Goal: Go to known website: Access a specific website the user already knows

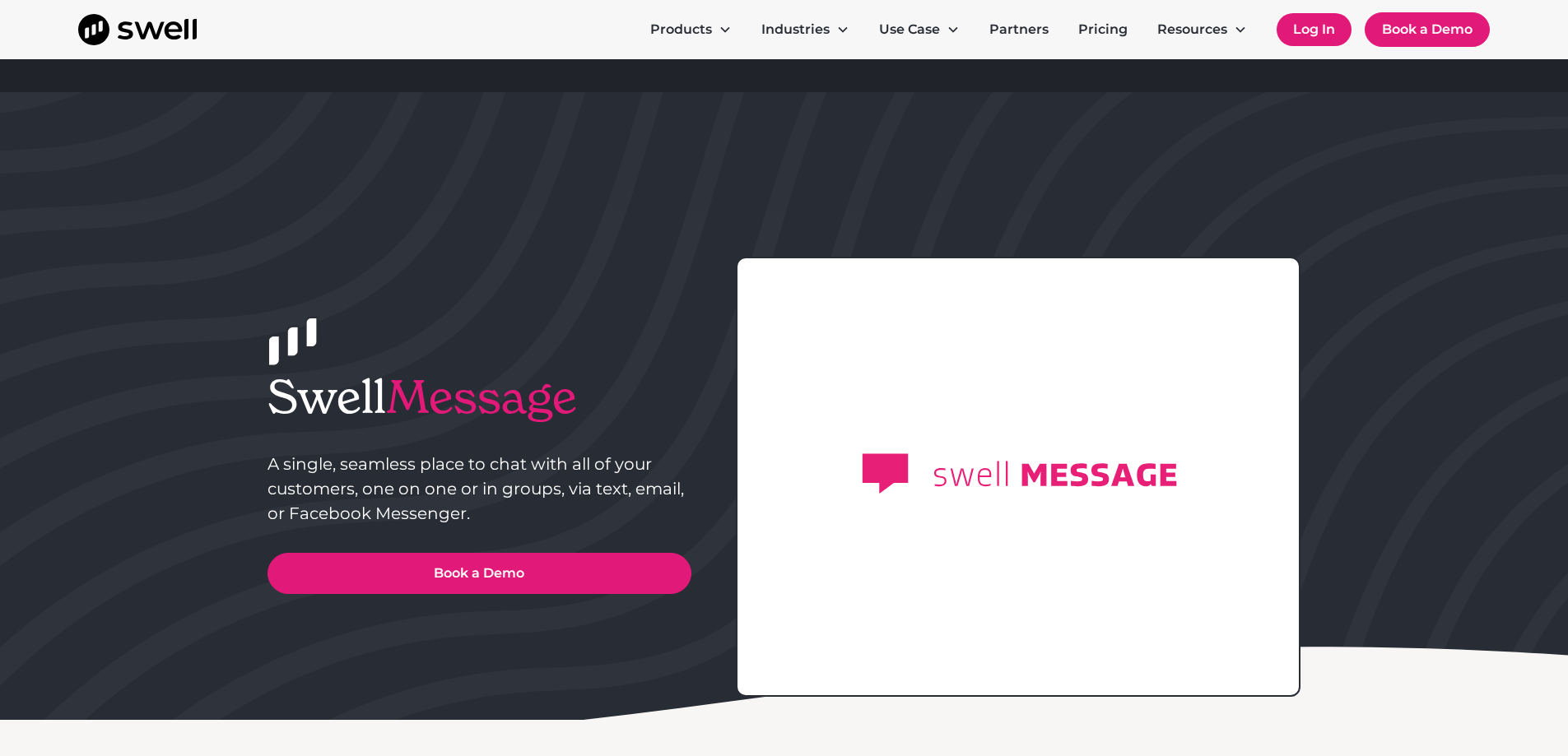
click at [1315, 25] on link "Log In" at bounding box center [1314, 30] width 75 height 33
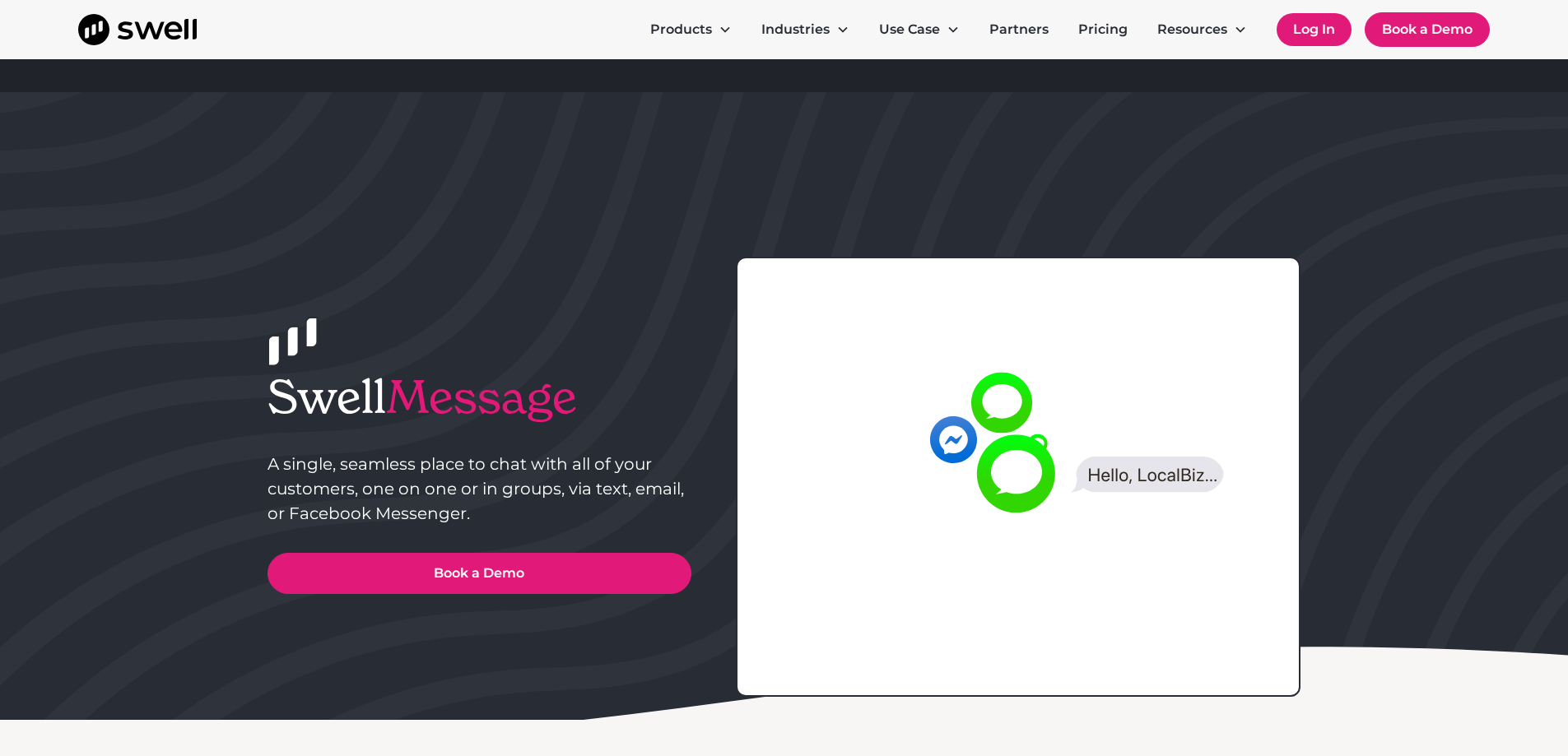
click at [1316, 40] on link "Log In" at bounding box center [1314, 30] width 75 height 33
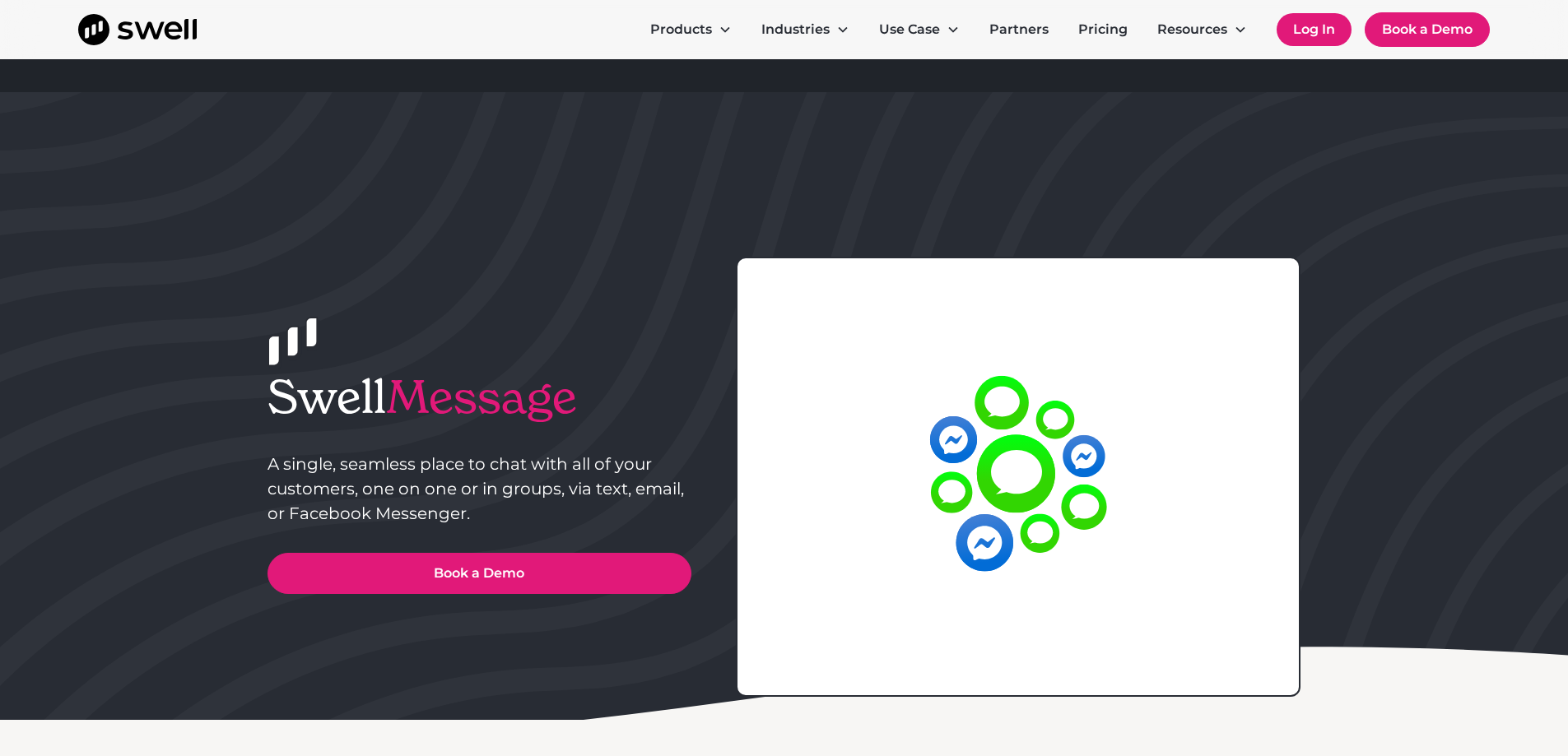
click at [1316, 26] on link "Log In" at bounding box center [1314, 30] width 75 height 33
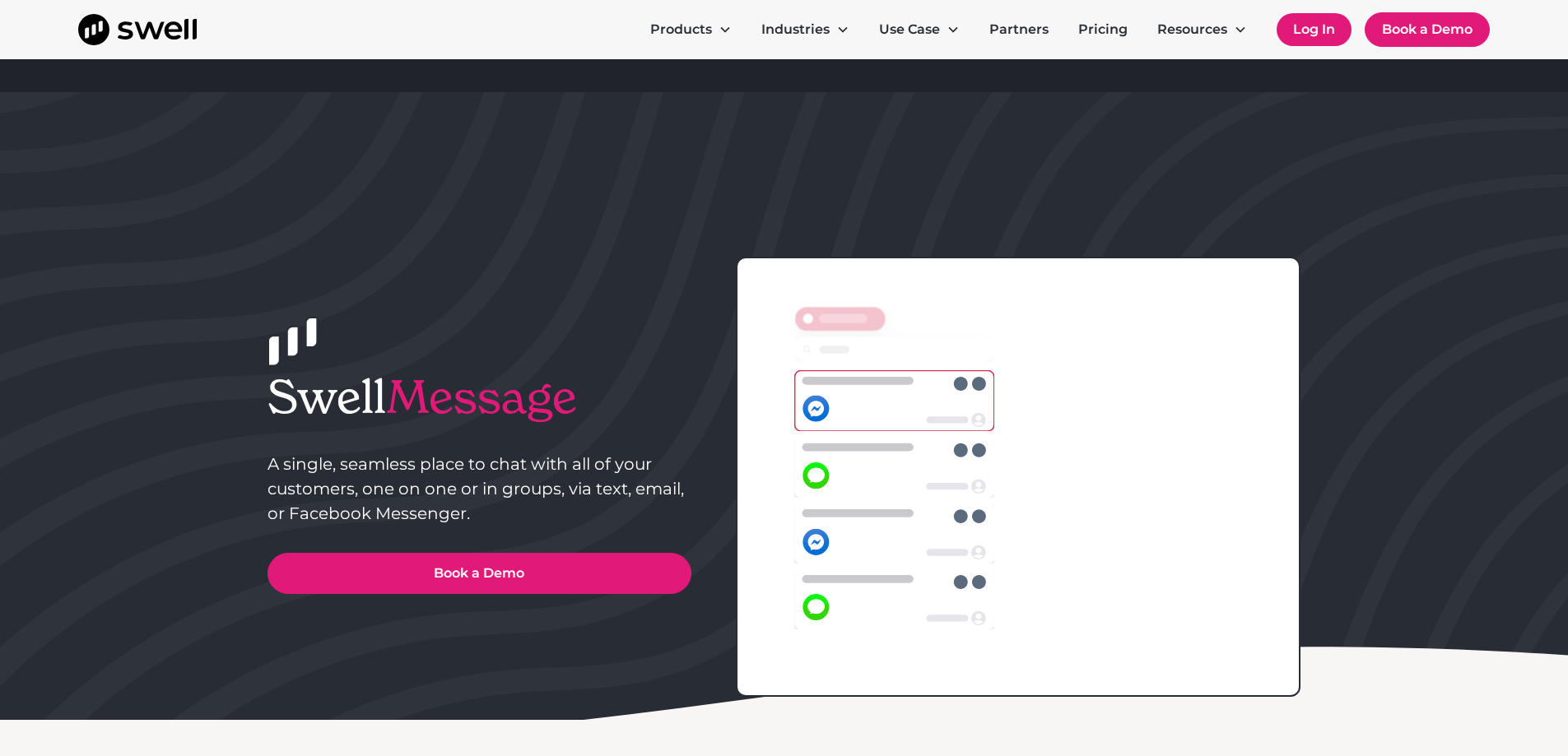
click at [1305, 33] on link "Log In" at bounding box center [1314, 30] width 75 height 33
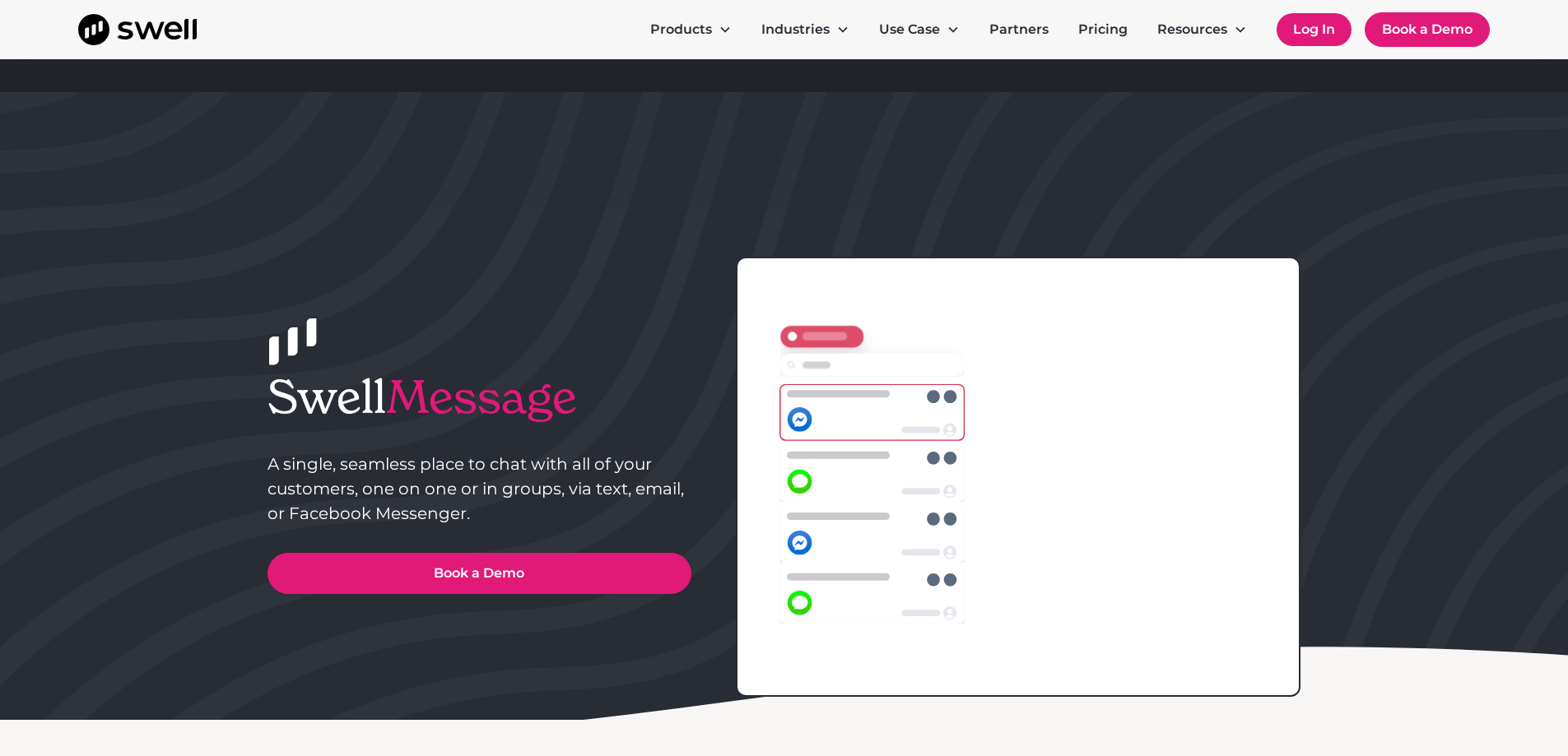
click at [1305, 33] on link "Log In" at bounding box center [1314, 30] width 75 height 33
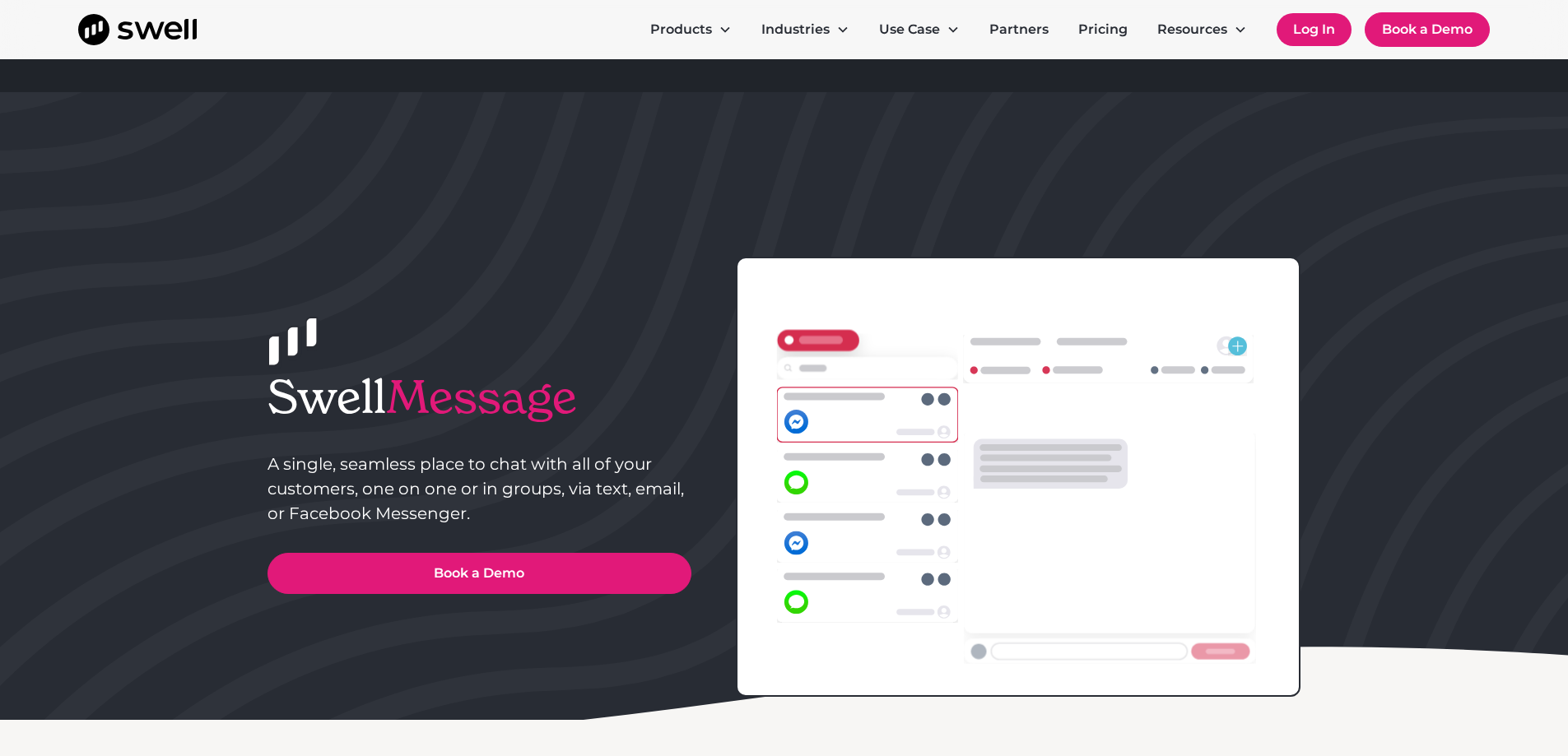
click at [1305, 33] on link "Log In" at bounding box center [1314, 30] width 75 height 33
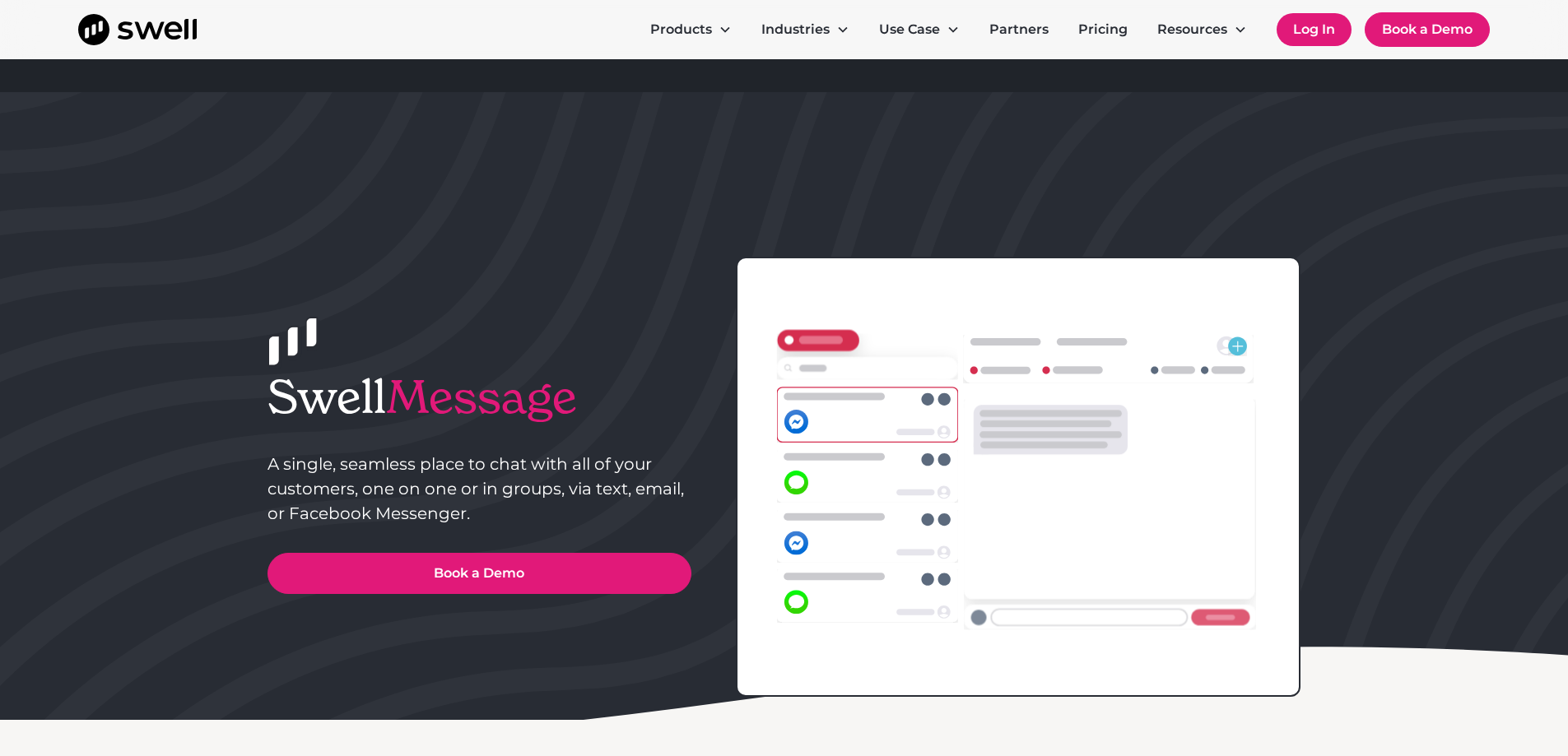
click at [1305, 33] on link "Log In" at bounding box center [1314, 30] width 75 height 33
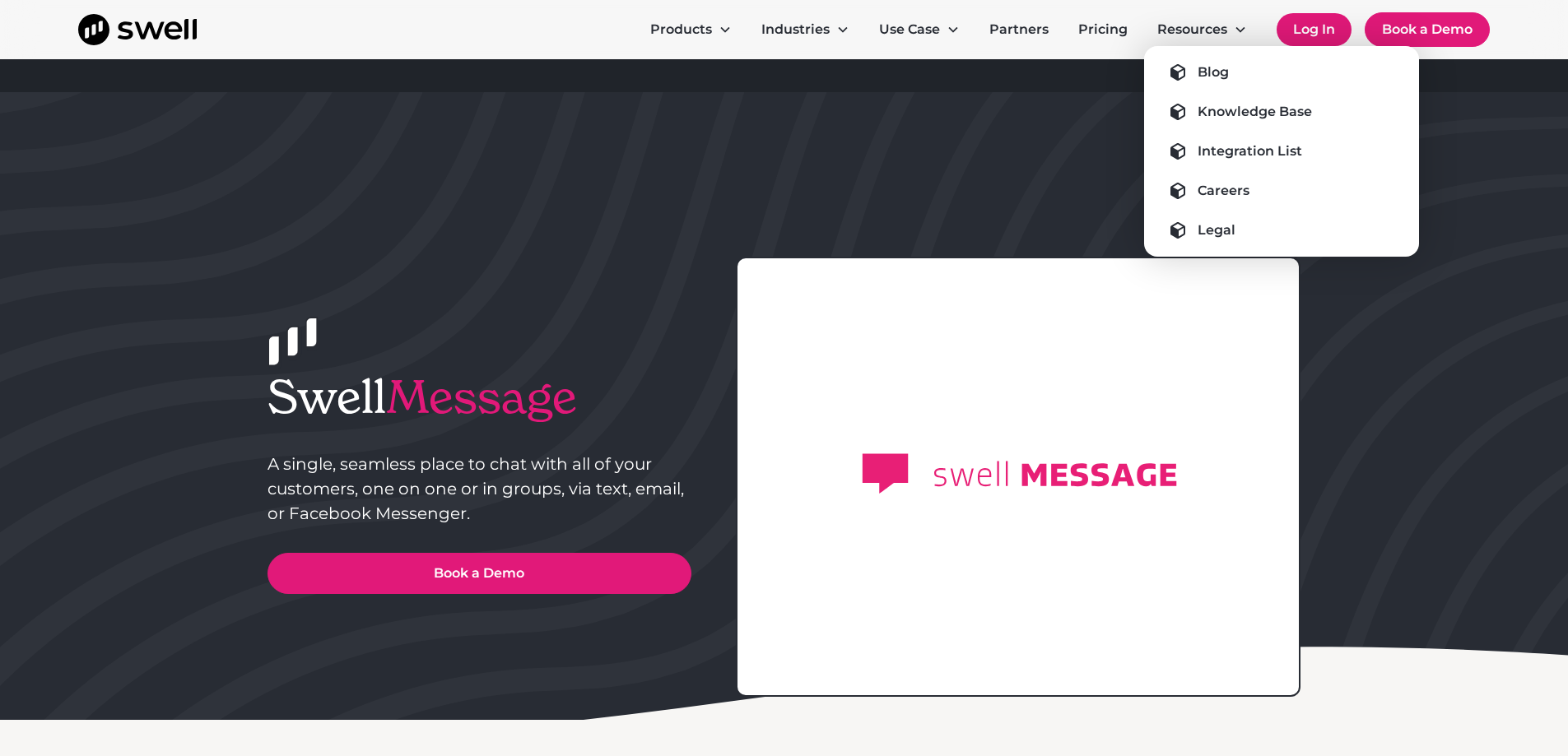
click at [1316, 25] on link "Log In" at bounding box center [1314, 30] width 75 height 33
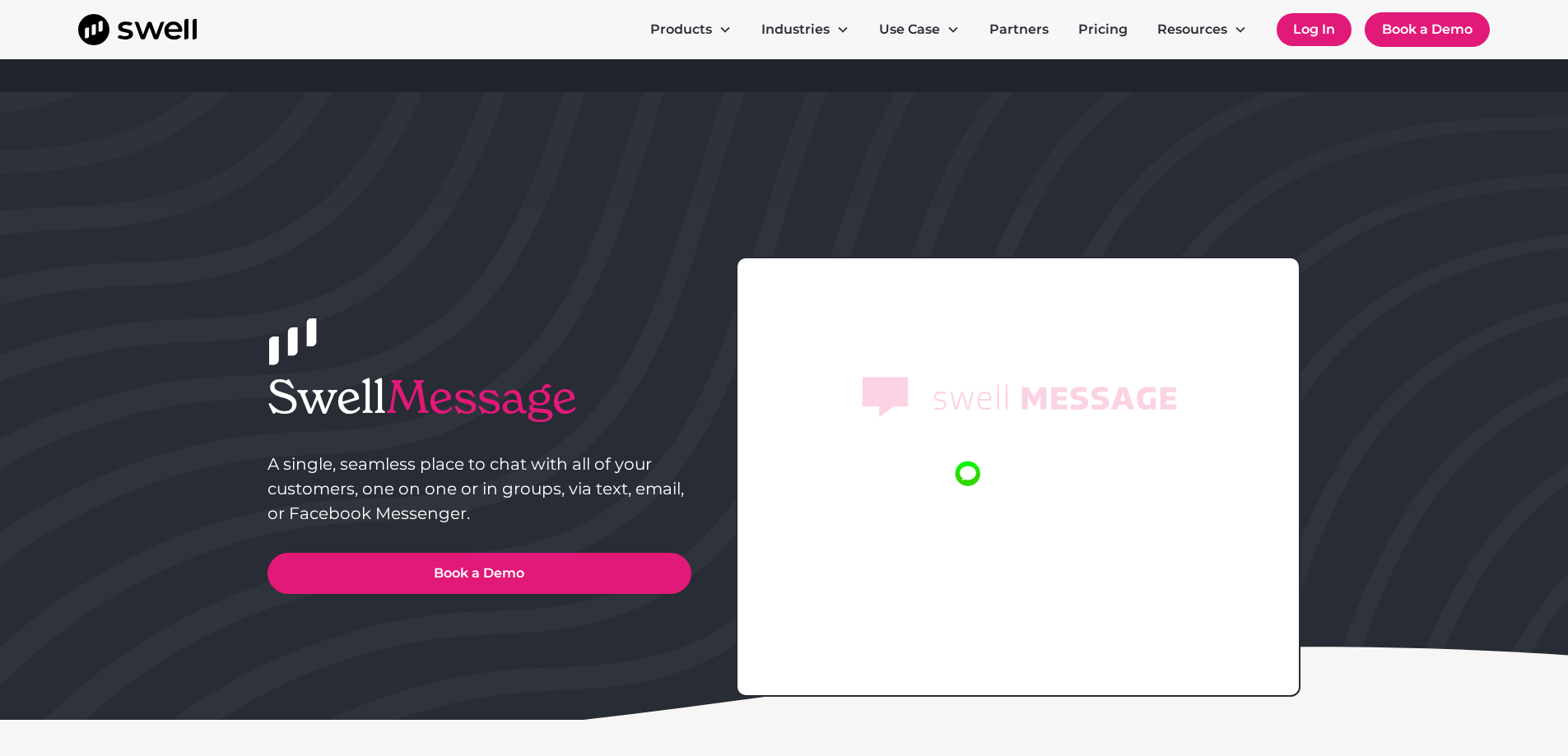
click at [1316, 25] on link "Log In" at bounding box center [1314, 30] width 75 height 33
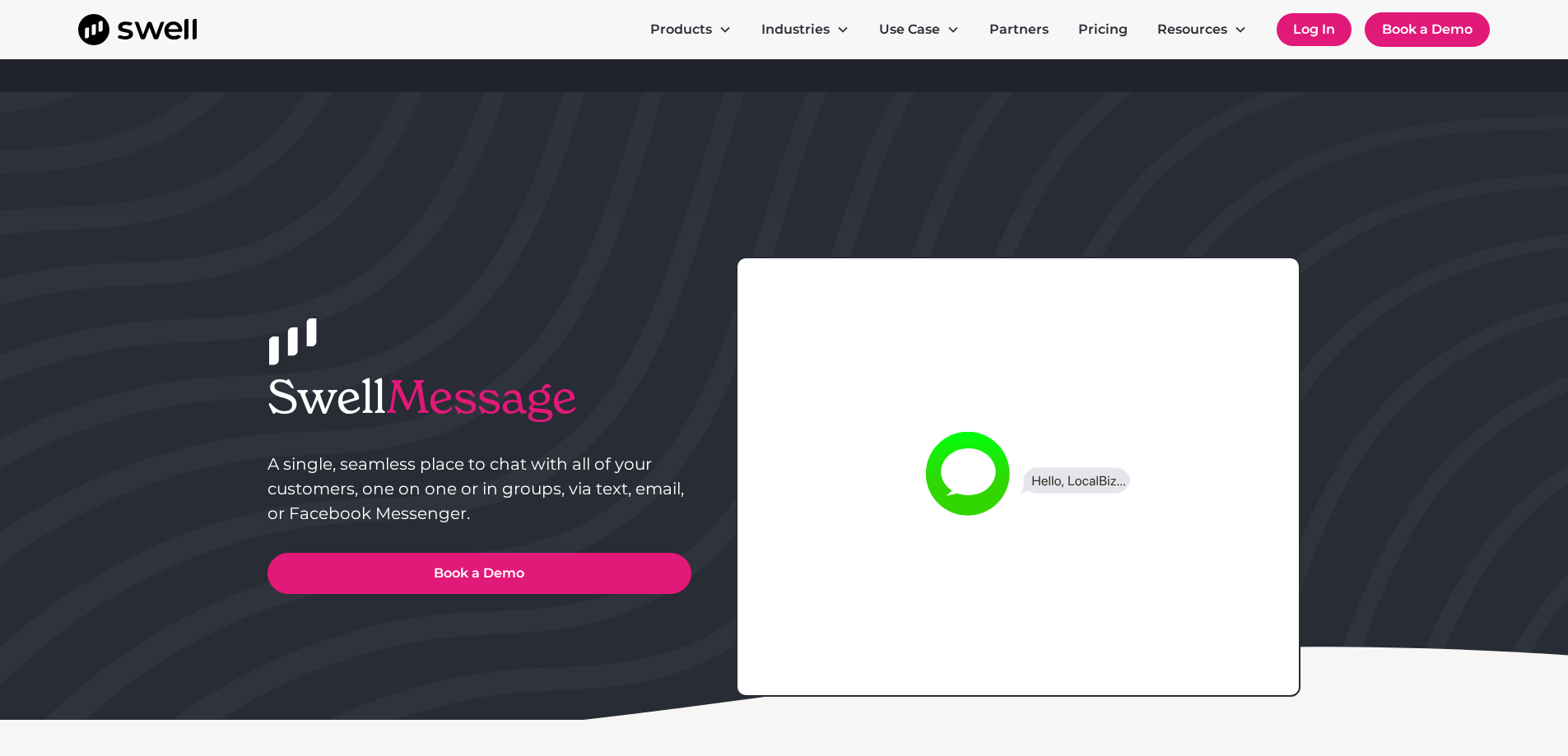
click at [1316, 25] on link "Log In" at bounding box center [1314, 30] width 75 height 33
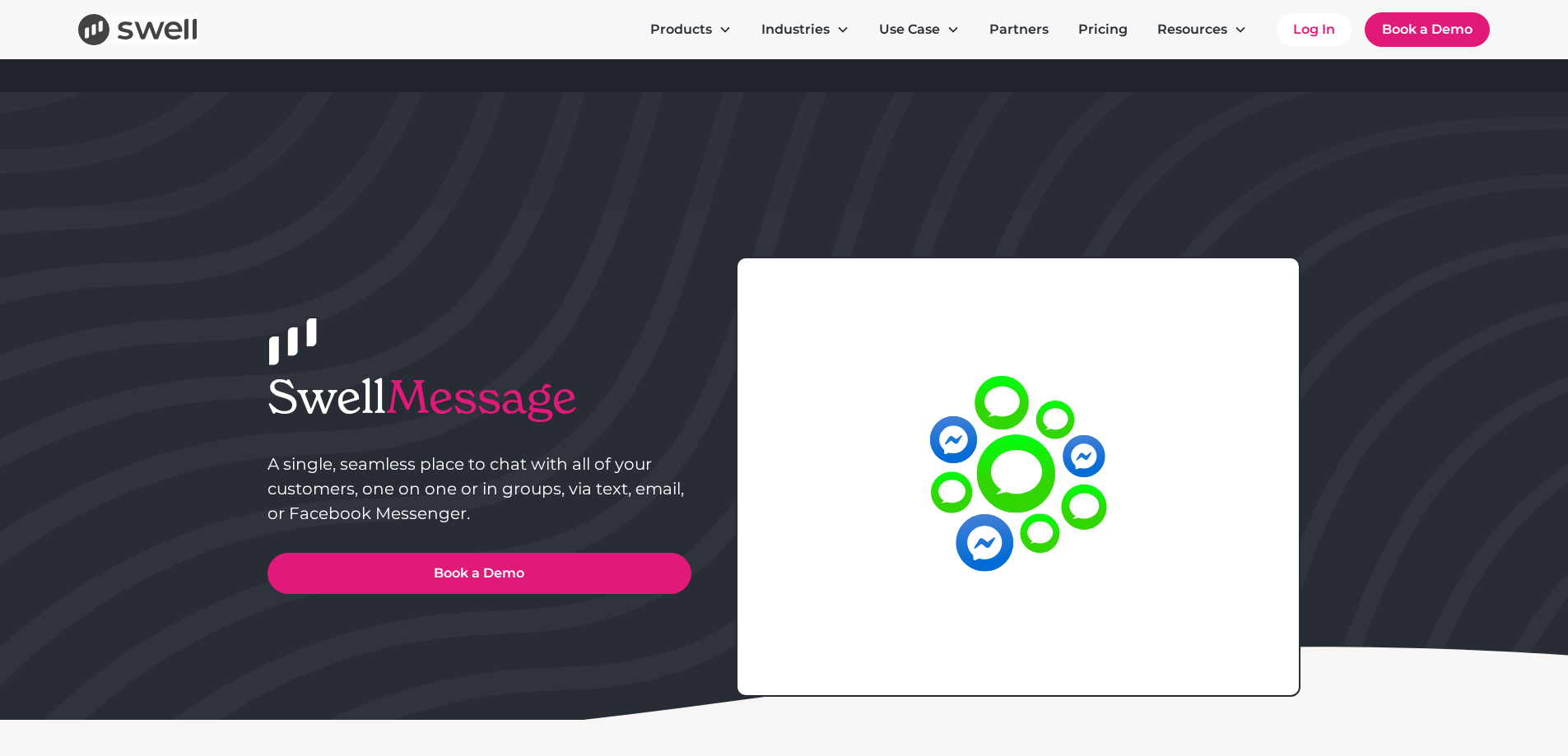
click at [98, 20] on img "home" at bounding box center [137, 30] width 119 height 31
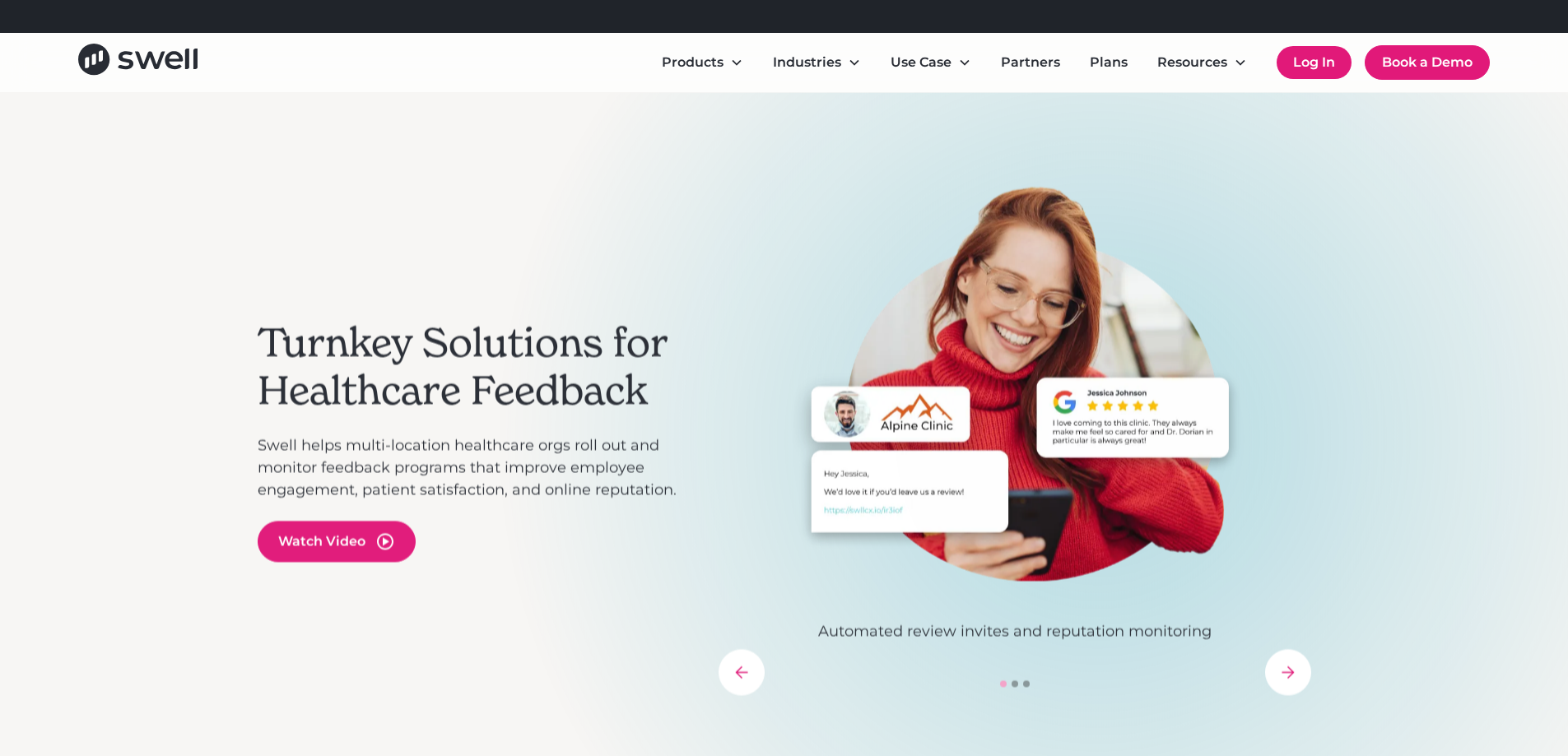
click at [1331, 59] on link "Log In" at bounding box center [1314, 62] width 75 height 33
